Goal: Check status: Check status

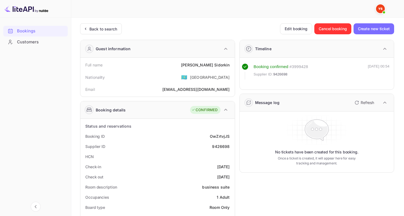
click at [92, 31] on div "Back to search" at bounding box center [103, 29] width 28 height 6
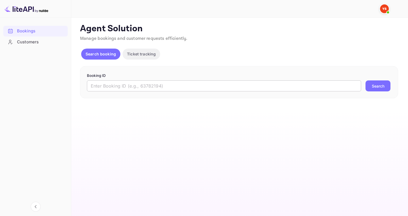
click at [178, 89] on input "text" at bounding box center [224, 85] width 274 height 11
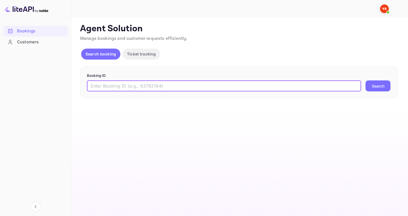
paste input "9560081"
type input "9560081"
click at [366, 80] on button "Search" at bounding box center [378, 85] width 25 height 11
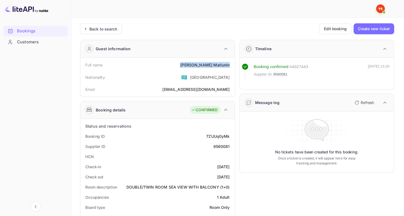
drag, startPoint x: 198, startPoint y: 64, endPoint x: 231, endPoint y: 63, distance: 33.2
click at [231, 63] on div "Full name [PERSON_NAME]" at bounding box center [158, 65] width 150 height 10
copy div "[PERSON_NAME]"
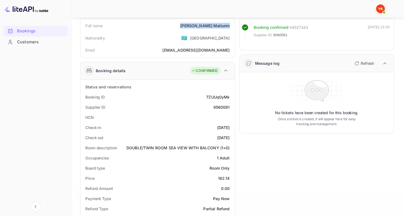
scroll to position [82, 0]
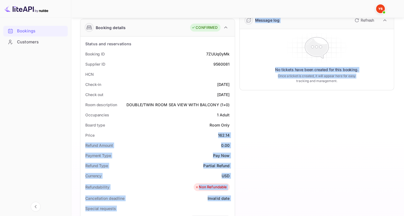
drag, startPoint x: 217, startPoint y: 134, endPoint x: 237, endPoint y: 138, distance: 19.9
click at [237, 138] on div "Guest information Full name [PERSON_NAME] Nationality 🇰🇿 [DEMOGRAPHIC_DATA] Ema…" at bounding box center [235, 153] width 319 height 400
drag, startPoint x: 237, startPoint y: 135, endPoint x: 225, endPoint y: 132, distance: 12.2
click at [237, 135] on div "Timeline Booking confirmed # 4027443 Supplier ID: 9560081 [DATE] 13:20 Message …" at bounding box center [314, 153] width 159 height 400
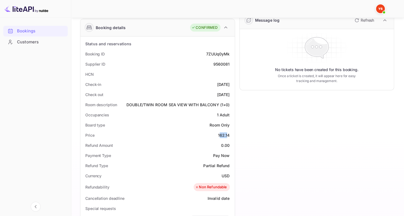
drag, startPoint x: 220, startPoint y: 134, endPoint x: 228, endPoint y: 134, distance: 8.2
click at [228, 134] on div "162.14" at bounding box center [224, 135] width 12 height 6
click at [219, 133] on div "162.14" at bounding box center [224, 135] width 12 height 6
drag, startPoint x: 217, startPoint y: 133, endPoint x: 234, endPoint y: 134, distance: 17.3
click at [234, 134] on div "Status and reservations Booking ID 7ZUUq0yMk Supplier ID 9560081 HCN Check-in […" at bounding box center [157, 192] width 154 height 313
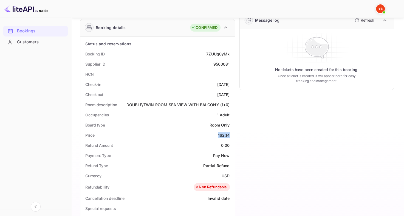
copy div "162.14"
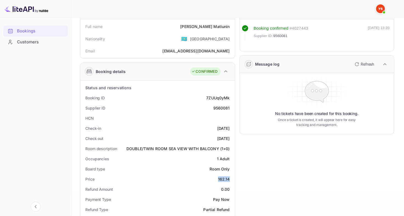
scroll to position [0, 0]
